Goal: Task Accomplishment & Management: Manage account settings

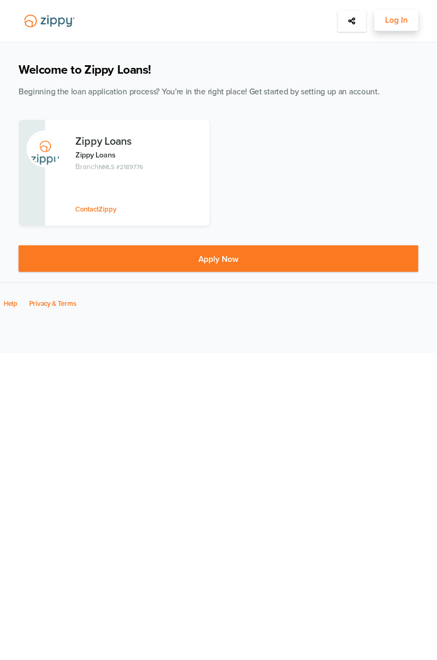
click at [408, 21] on button "Log In" at bounding box center [397, 20] width 44 height 21
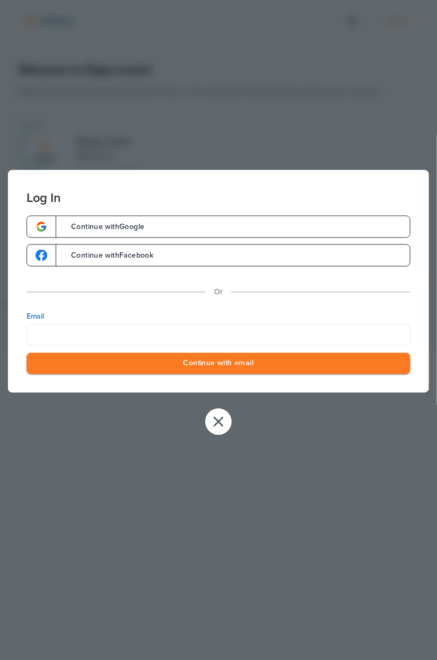
click at [243, 330] on input "Email" at bounding box center [219, 335] width 384 height 21
type input "**********"
click at [324, 366] on button "Continue with email" at bounding box center [219, 364] width 384 height 22
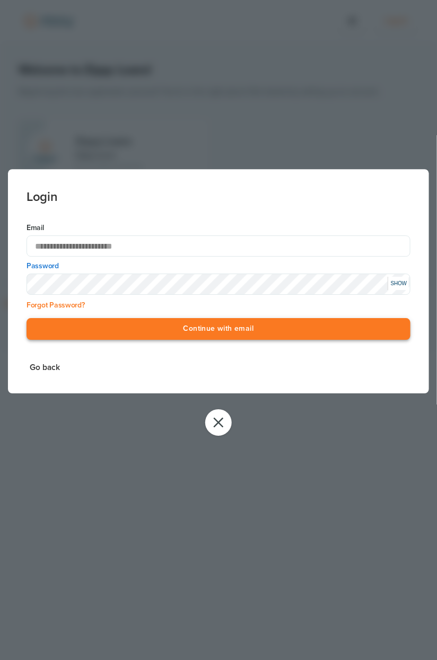
click at [309, 326] on button "Continue with email" at bounding box center [219, 330] width 384 height 22
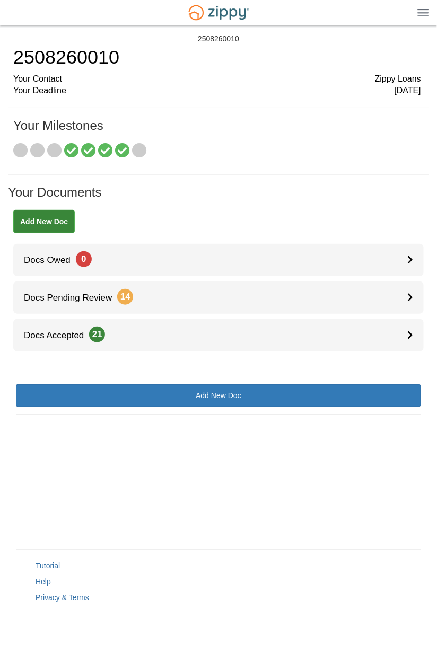
click at [422, 16] on img at bounding box center [423, 12] width 12 height 8
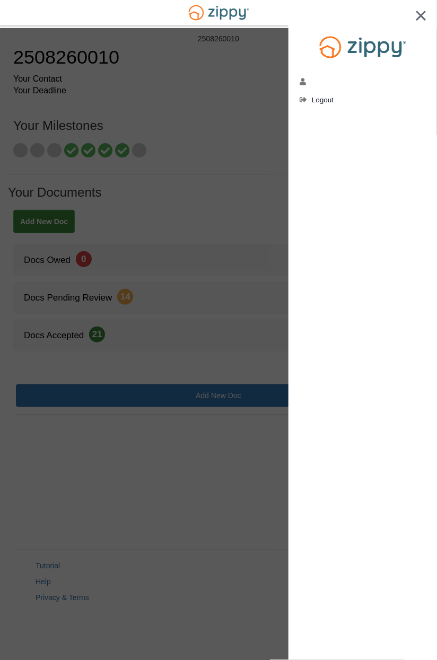
click at [255, 166] on div at bounding box center [218, 330] width 437 height 660
